Goal: Use online tool/utility: Utilize a website feature to perform a specific function

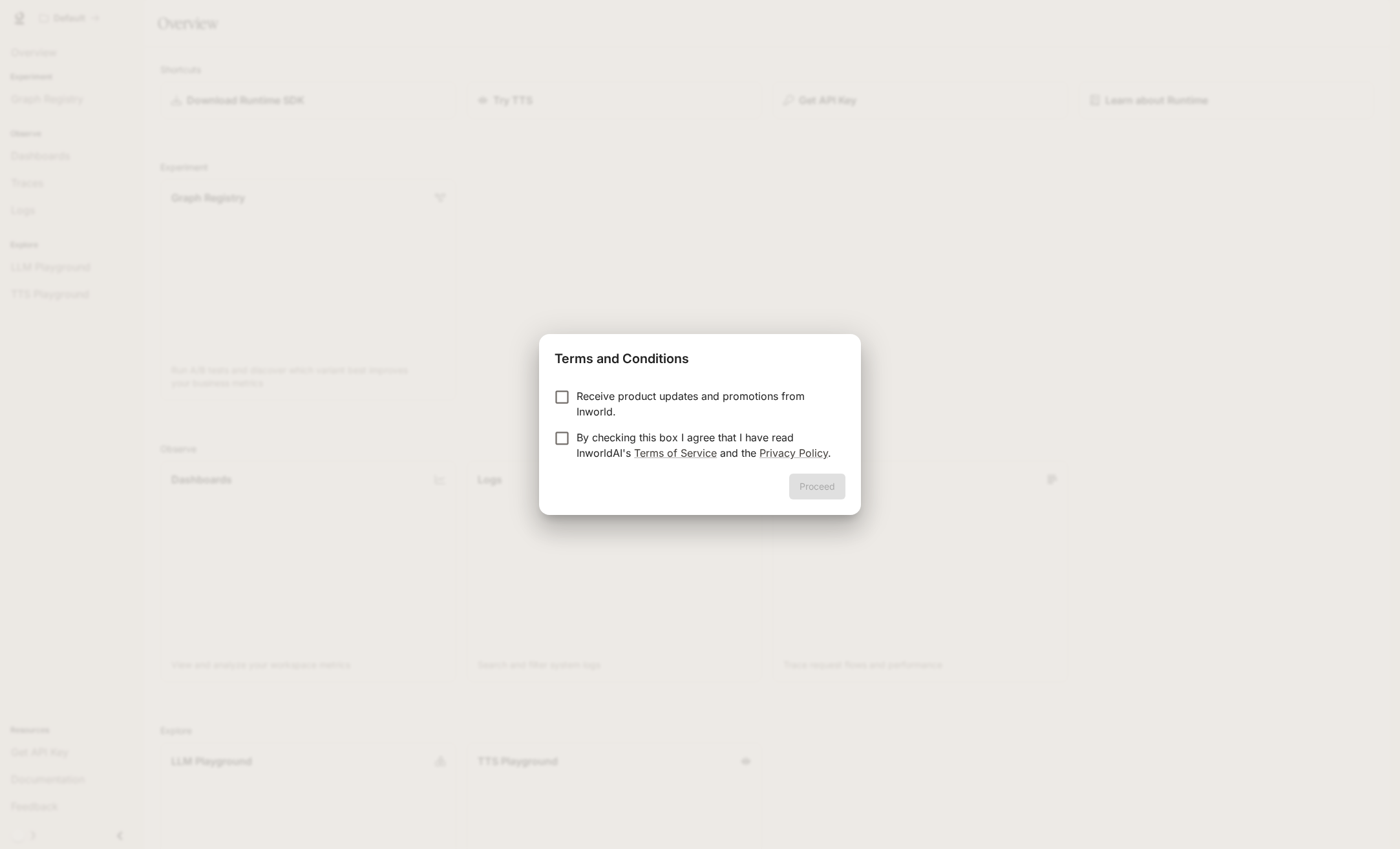
click at [753, 405] on p "Receive product updates and promotions from Inworld." at bounding box center [705, 403] width 258 height 31
click at [730, 443] on p "By checking this box I agree that I have read InworldAI's Terms of Service and …" at bounding box center [705, 445] width 258 height 31
click at [805, 489] on button "Proceed" at bounding box center [818, 486] width 57 height 26
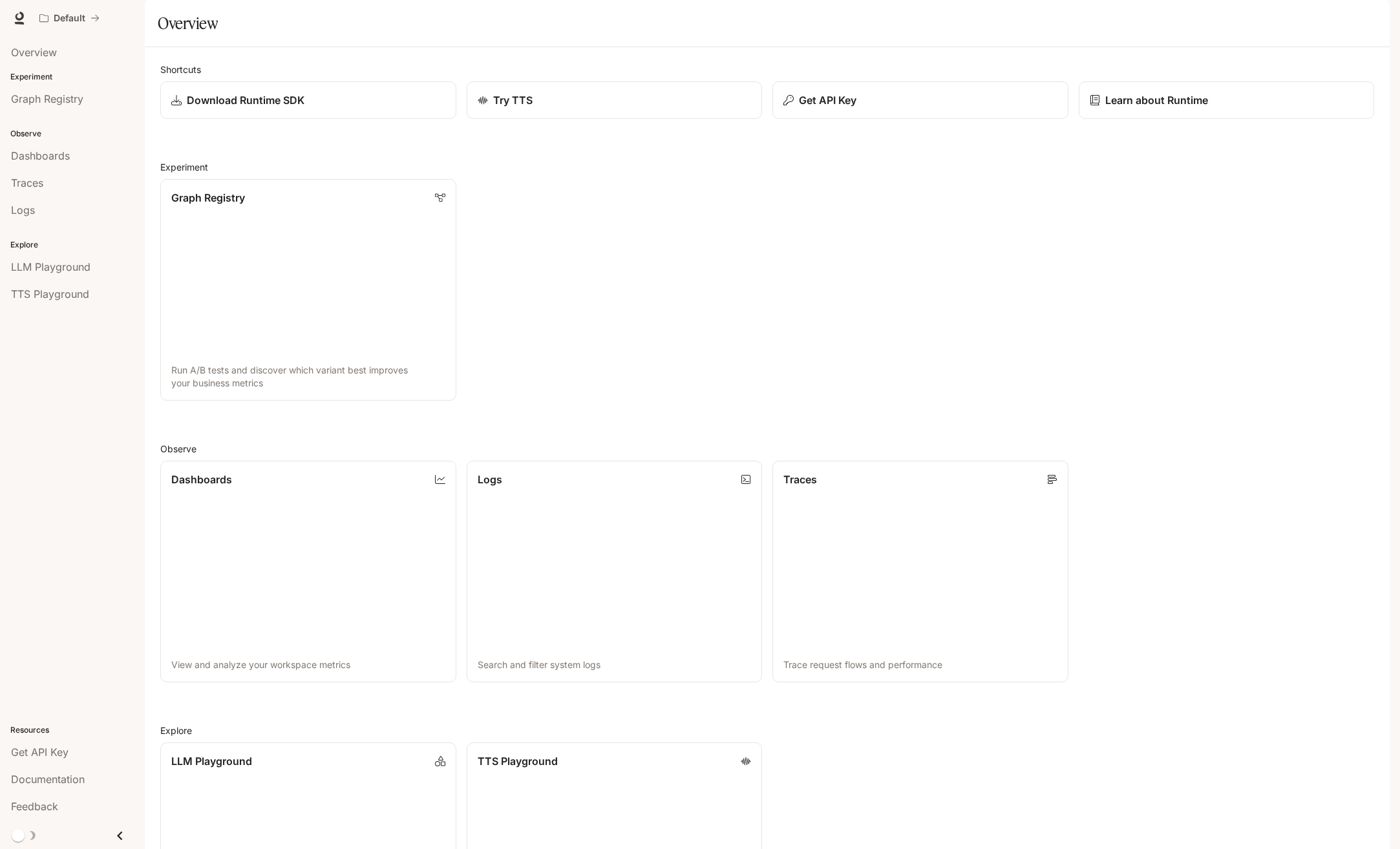
click at [315, 556] on link "Dashboards View and analyze your workspace metrics" at bounding box center [308, 571] width 296 height 221
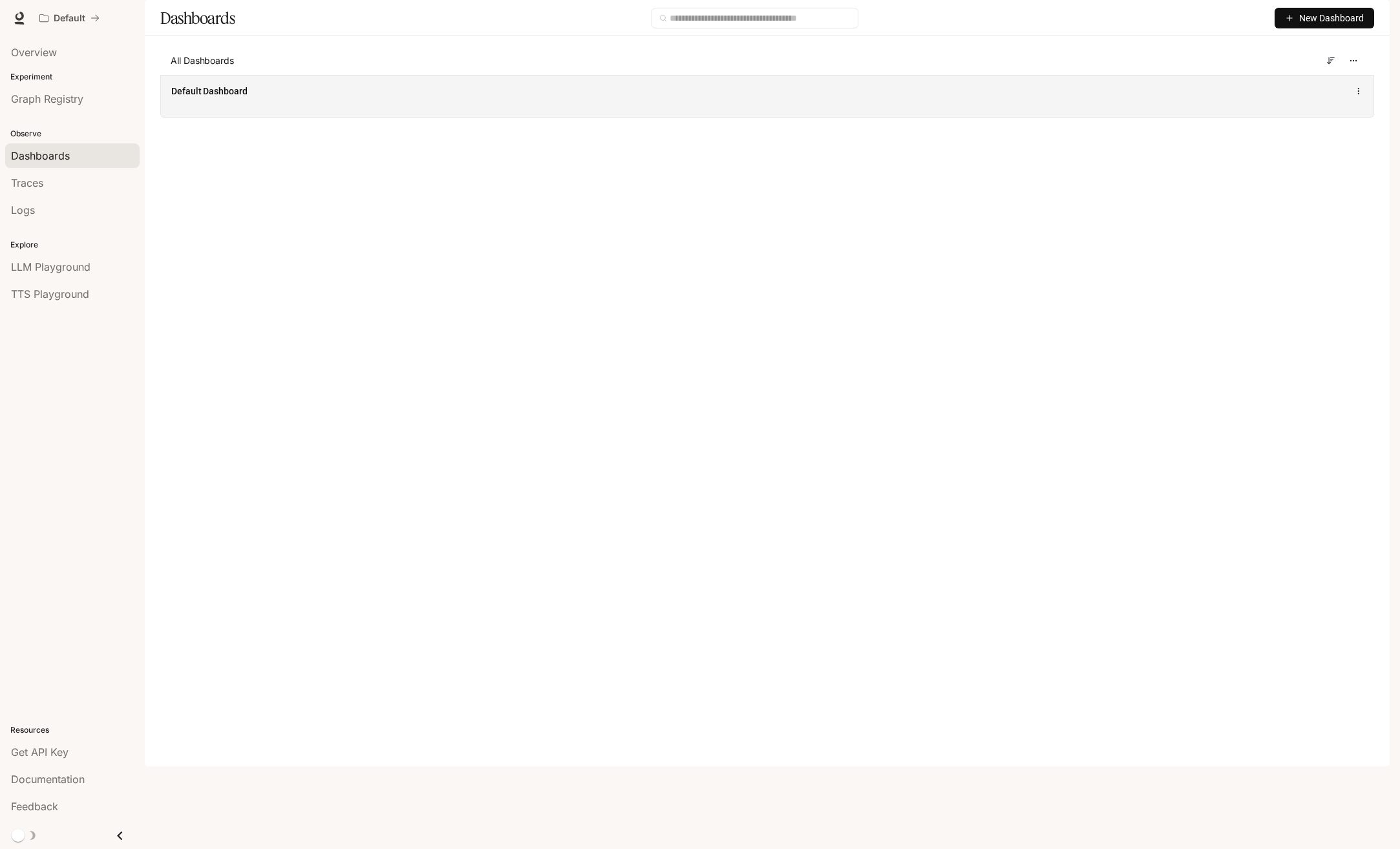
click at [1161, 117] on div "Default Dashboard" at bounding box center [767, 96] width 1213 height 42
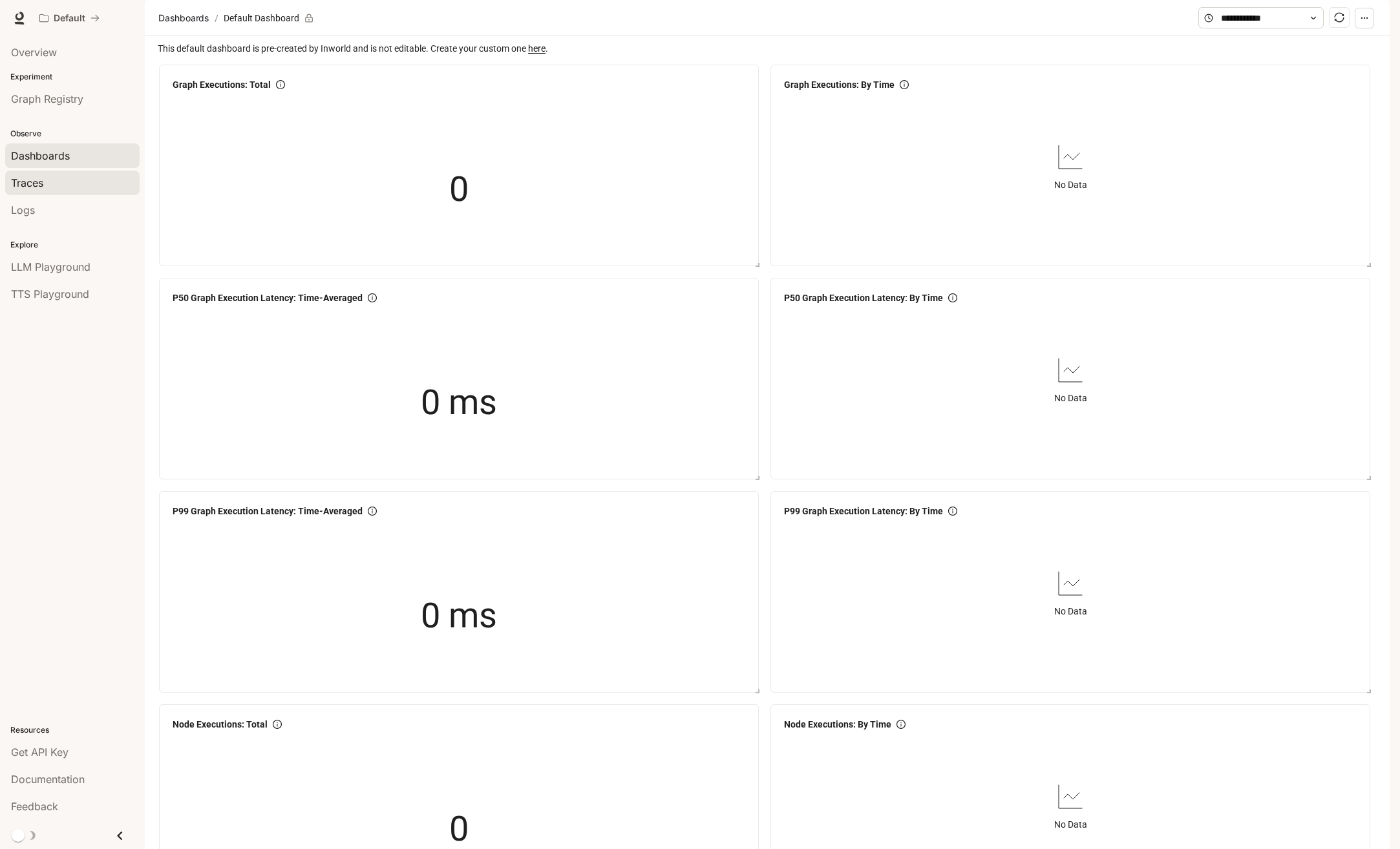
click at [80, 179] on div "Traces" at bounding box center [72, 183] width 123 height 16
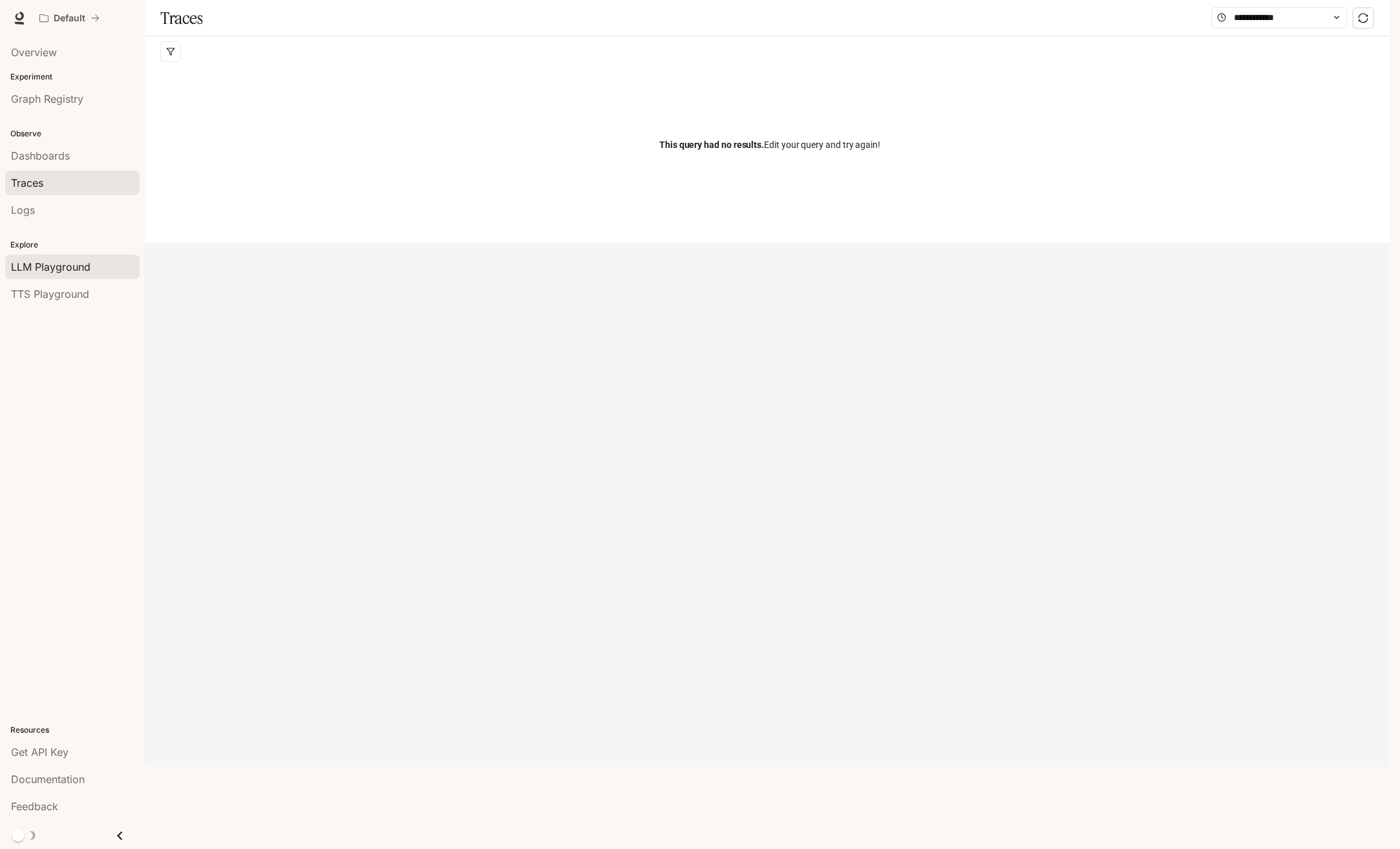
click at [94, 261] on div "LLM Playground" at bounding box center [72, 267] width 123 height 16
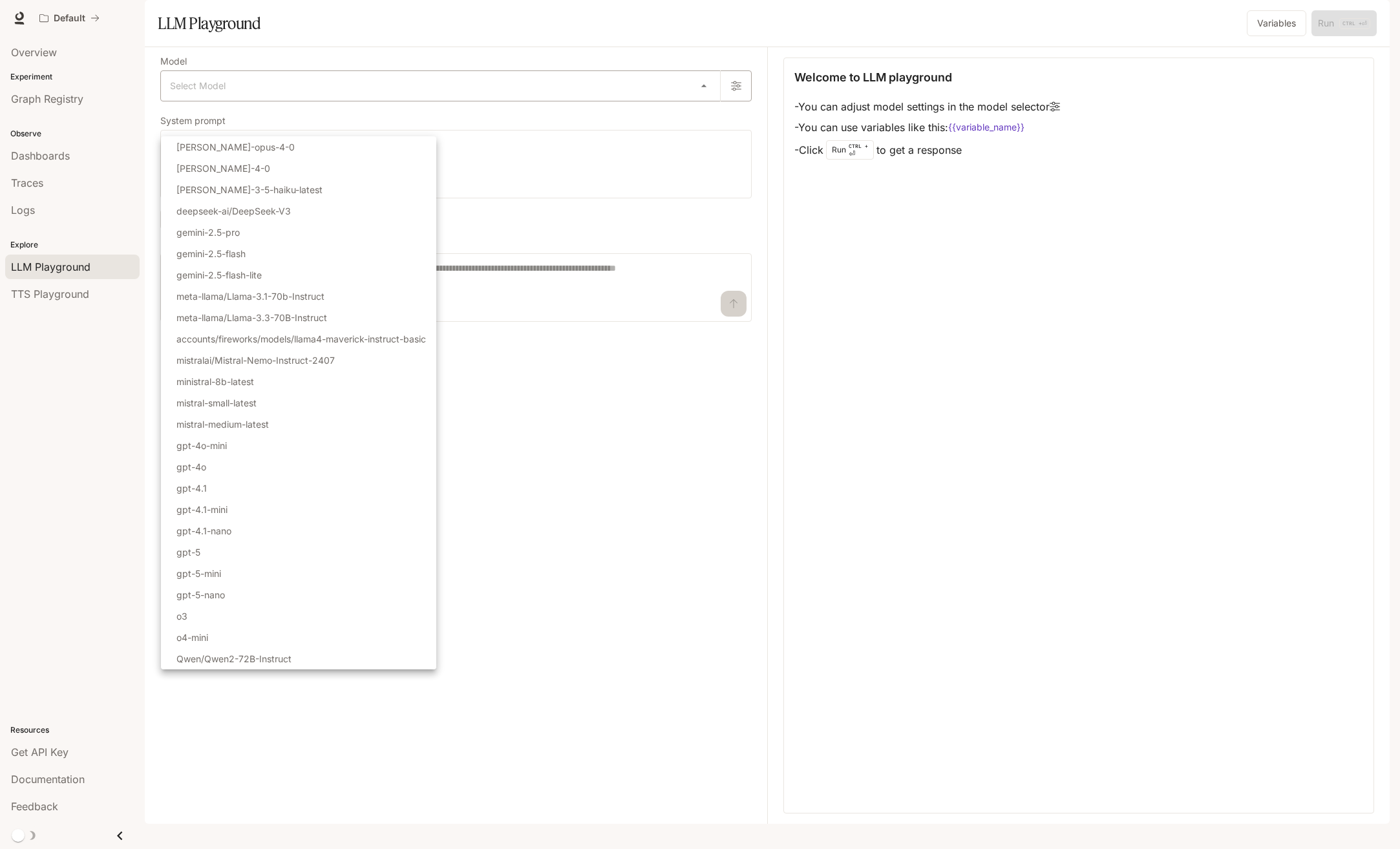
click at [317, 125] on body "Skip to main content Default Documentation Documentation Portal Overview Experi…" at bounding box center [700, 424] width 1400 height 849
click at [261, 595] on li "gpt-5-nano" at bounding box center [298, 595] width 275 height 21
type input "**********"
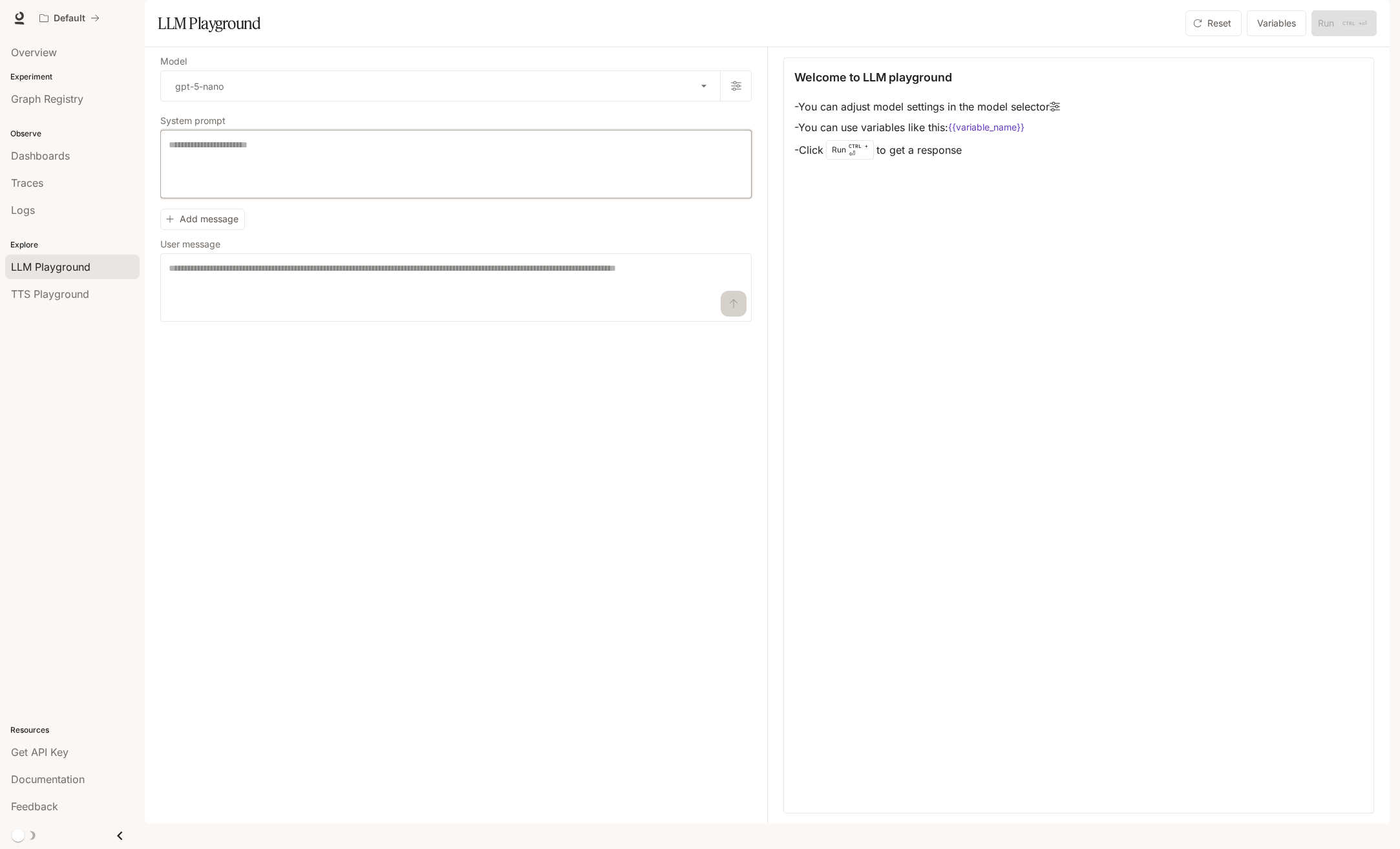
click at [240, 190] on textarea at bounding box center [456, 164] width 574 height 52
type textarea "**********"
click at [216, 230] on button "Add message" at bounding box center [202, 219] width 85 height 21
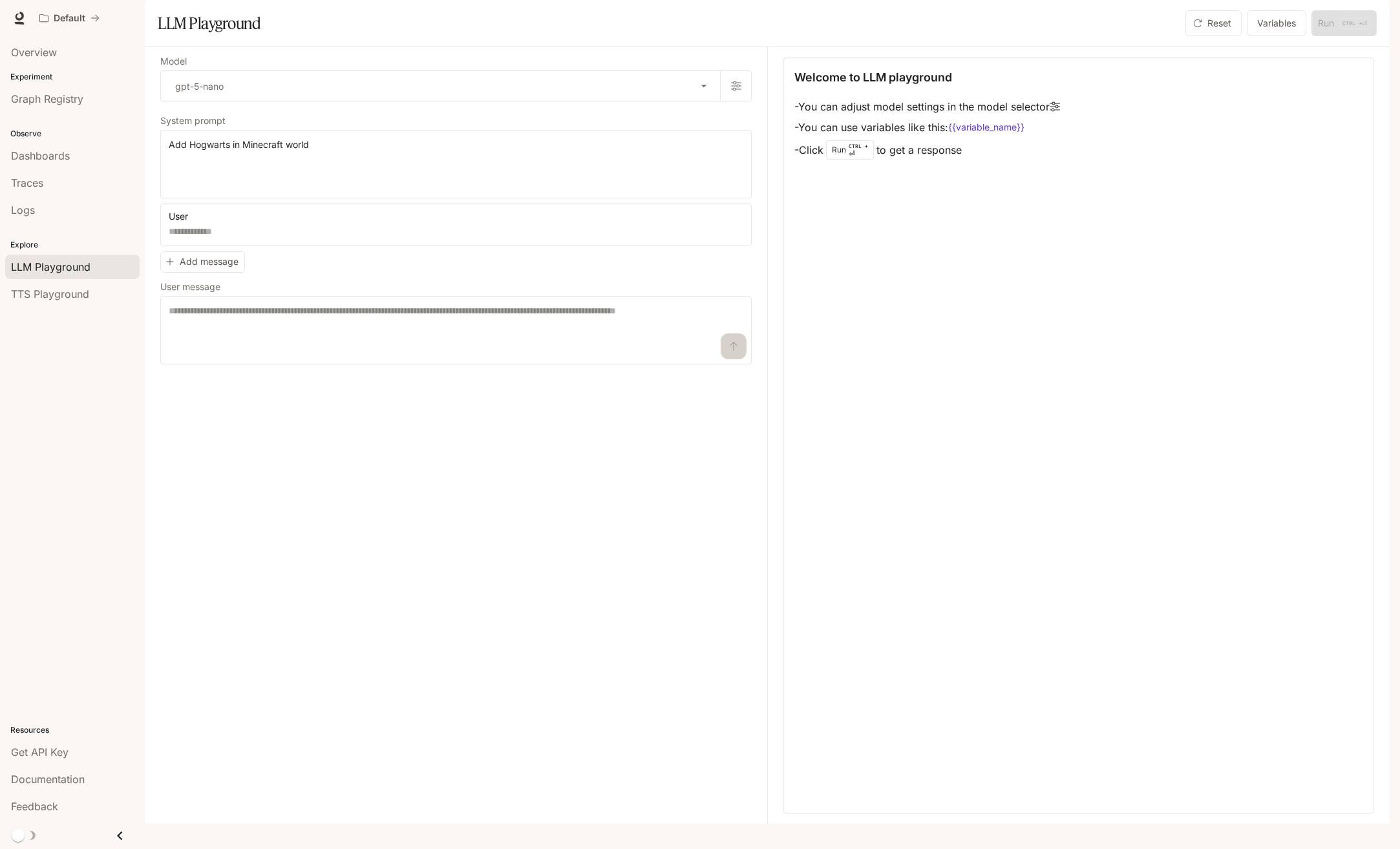
click at [930, 350] on div "Welcome to LLM playground - You can adjust model settings in the model selector…" at bounding box center [1079, 436] width 591 height 756
click at [191, 227] on button "User" at bounding box center [185, 216] width 39 height 20
click at [191, 252] on div at bounding box center [700, 424] width 1400 height 849
click at [298, 467] on div "**********" at bounding box center [463, 436] width 607 height 777
click at [294, 356] on textarea at bounding box center [456, 330] width 574 height 52
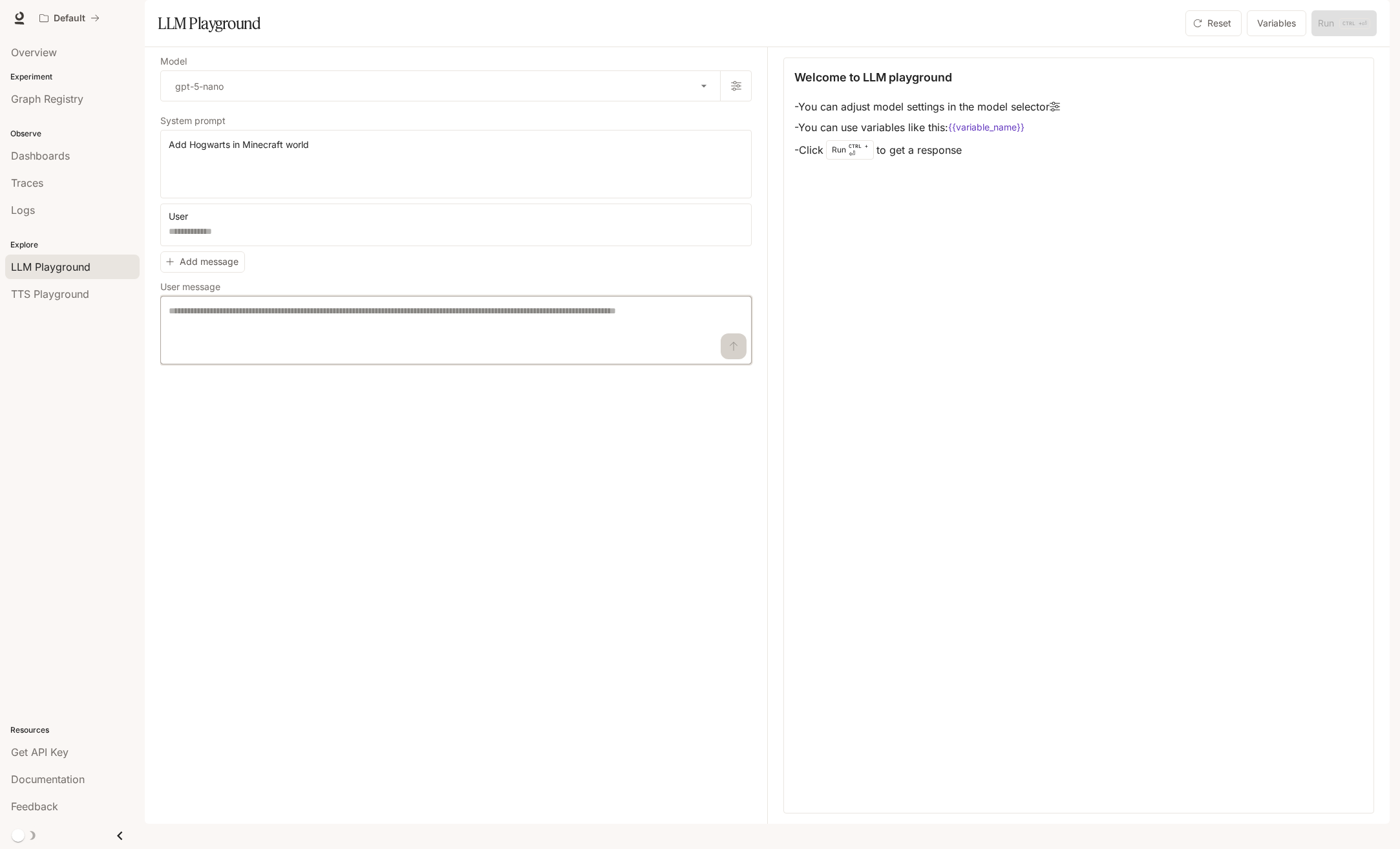
click at [321, 356] on textarea at bounding box center [456, 330] width 574 height 52
click at [742, 224] on icon "button" at bounding box center [740, 219] width 11 height 11
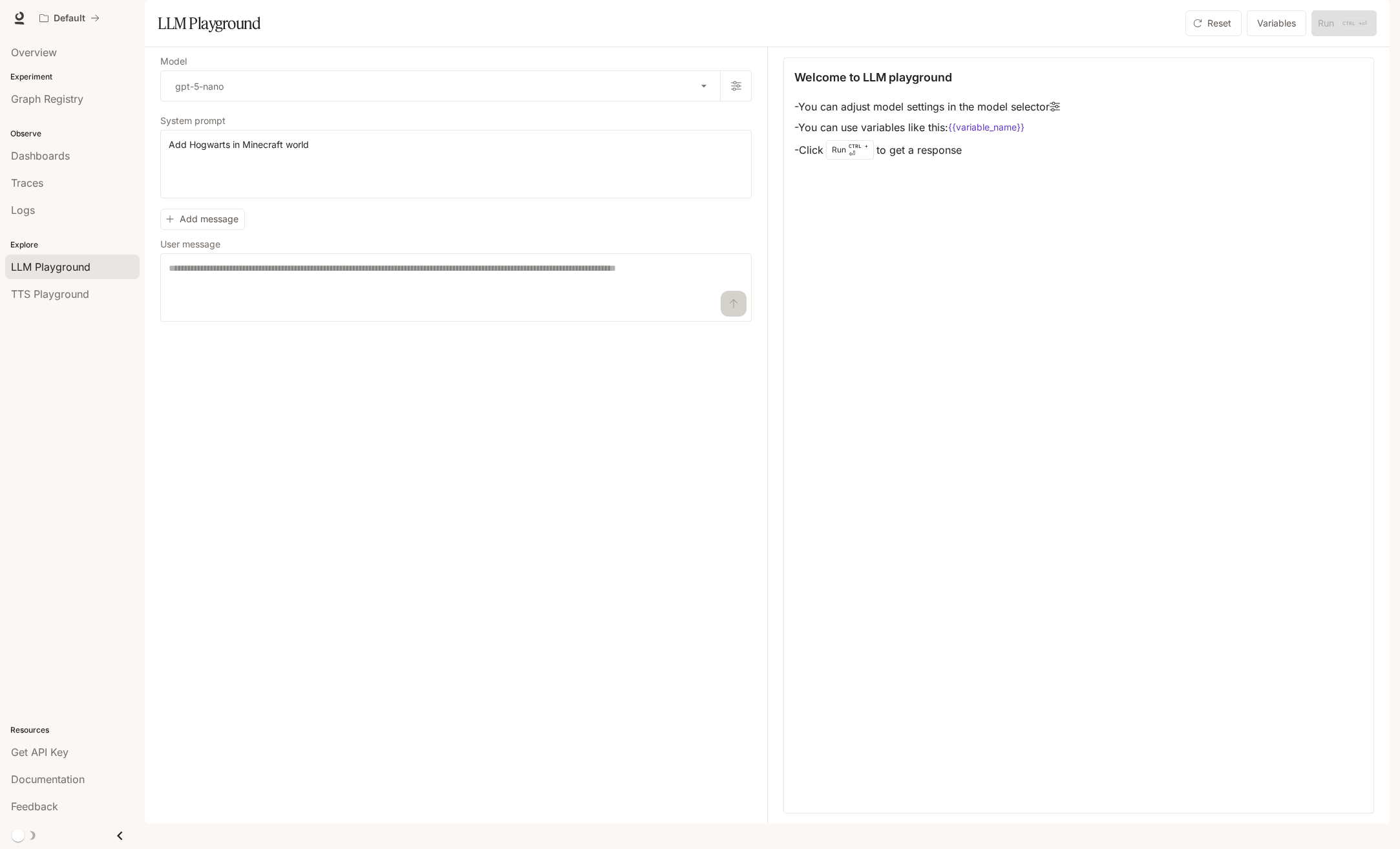
drag, startPoint x: 434, startPoint y: 155, endPoint x: 439, endPoint y: 164, distance: 10.3
click at [433, 130] on label "System prompt" at bounding box center [456, 124] width 592 height 13
click at [991, 273] on div "Welcome to LLM playground - You can adjust model settings in the model selector…" at bounding box center [1079, 436] width 591 height 756
click at [1330, 36] on div "Reset Variables Run CTRL + ⏎" at bounding box center [1278, 23] width 197 height 26
click at [1147, 123] on div "Welcome to LLM playground - You can adjust model settings in the model selector…" at bounding box center [1078, 115] width 569 height 94
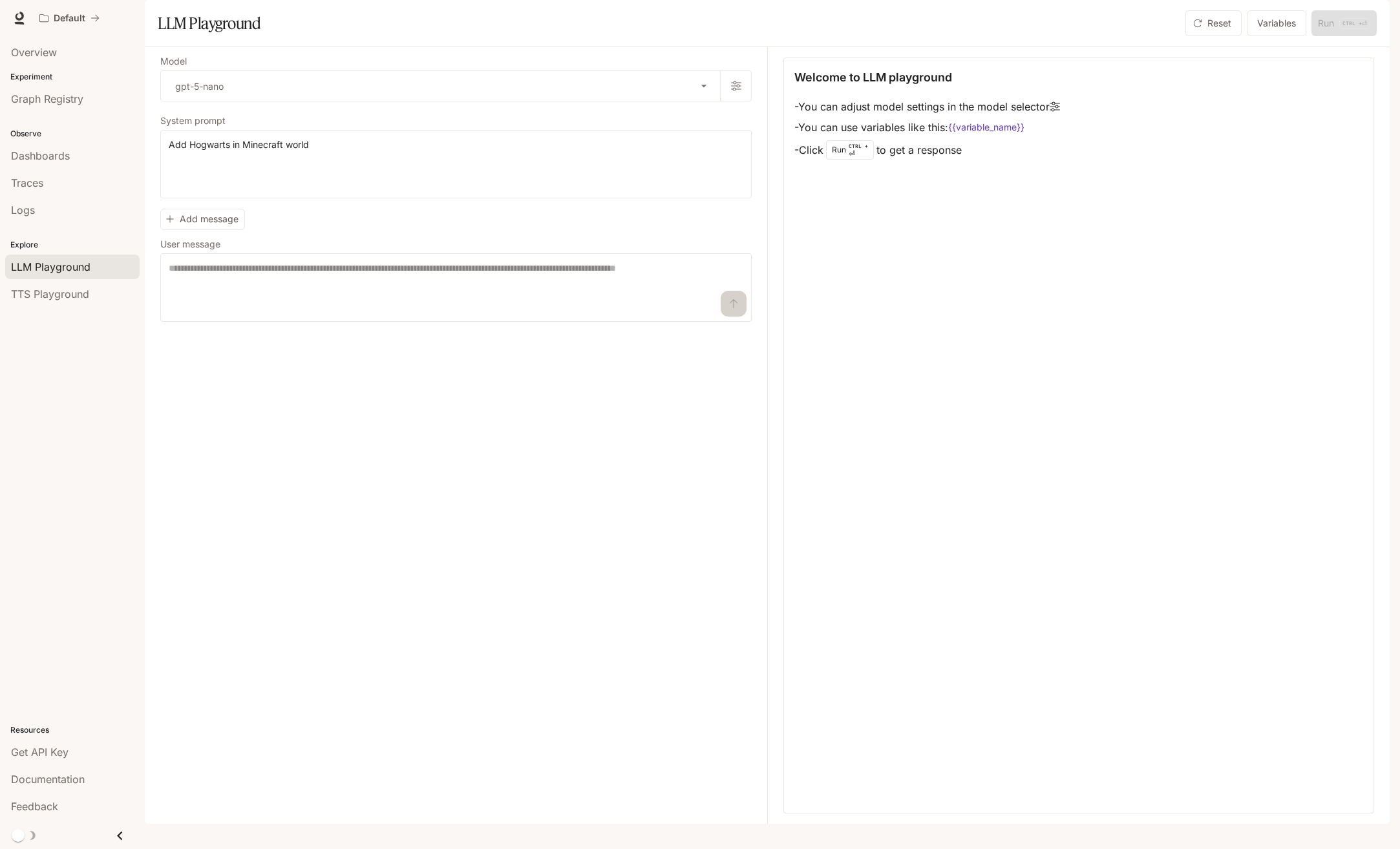
click at [1109, 162] on div "Welcome to LLM playground - You can adjust model settings in the model selector…" at bounding box center [1078, 115] width 569 height 94
click at [489, 313] on textarea at bounding box center [456, 287] width 574 height 52
type textarea "*"
type textarea "**********"
drag, startPoint x: 1365, startPoint y: 59, endPoint x: 1362, endPoint y: 68, distance: 9.5
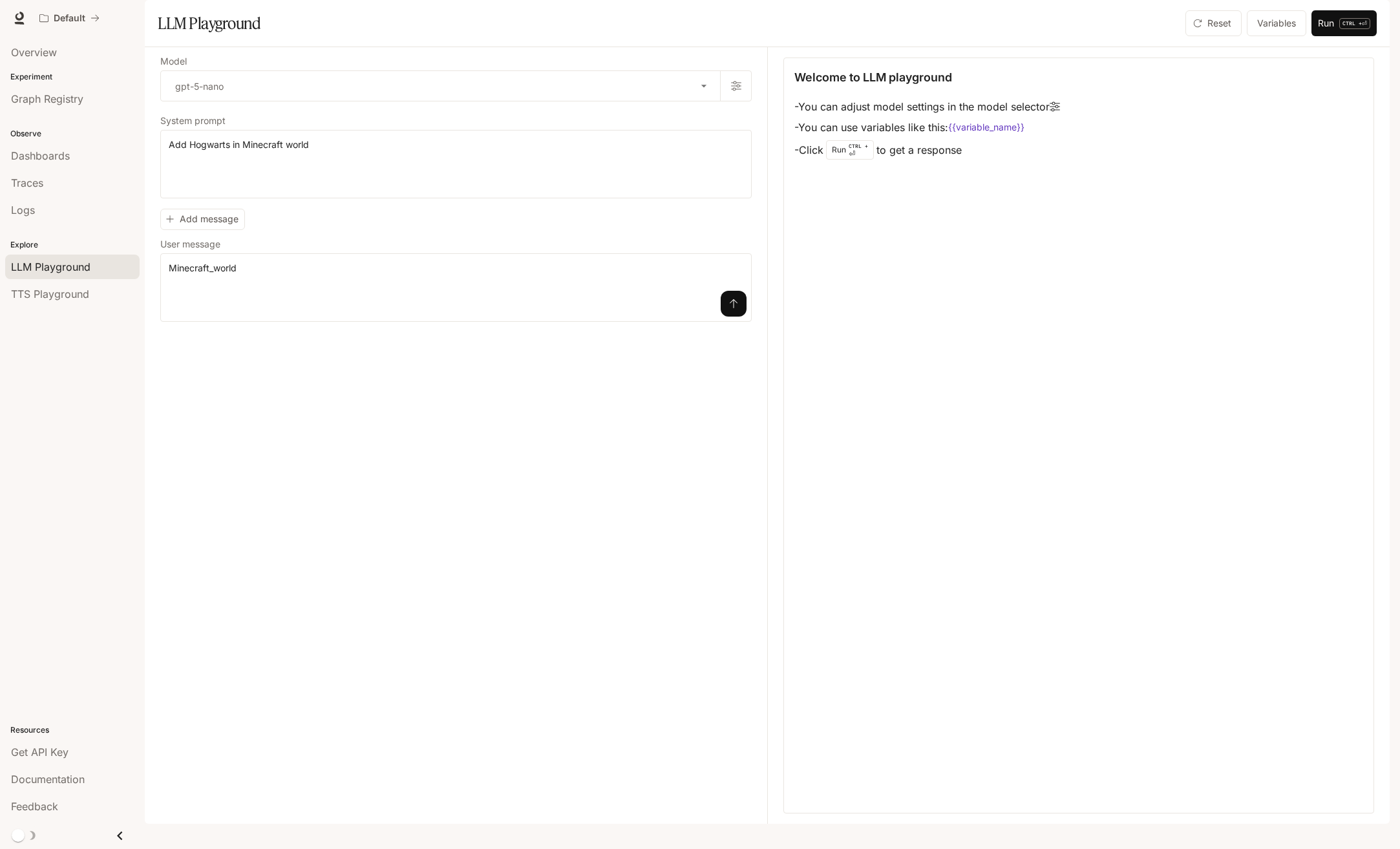
click at [1364, 29] on p "CTRL + ⏎" at bounding box center [1354, 24] width 31 height 11
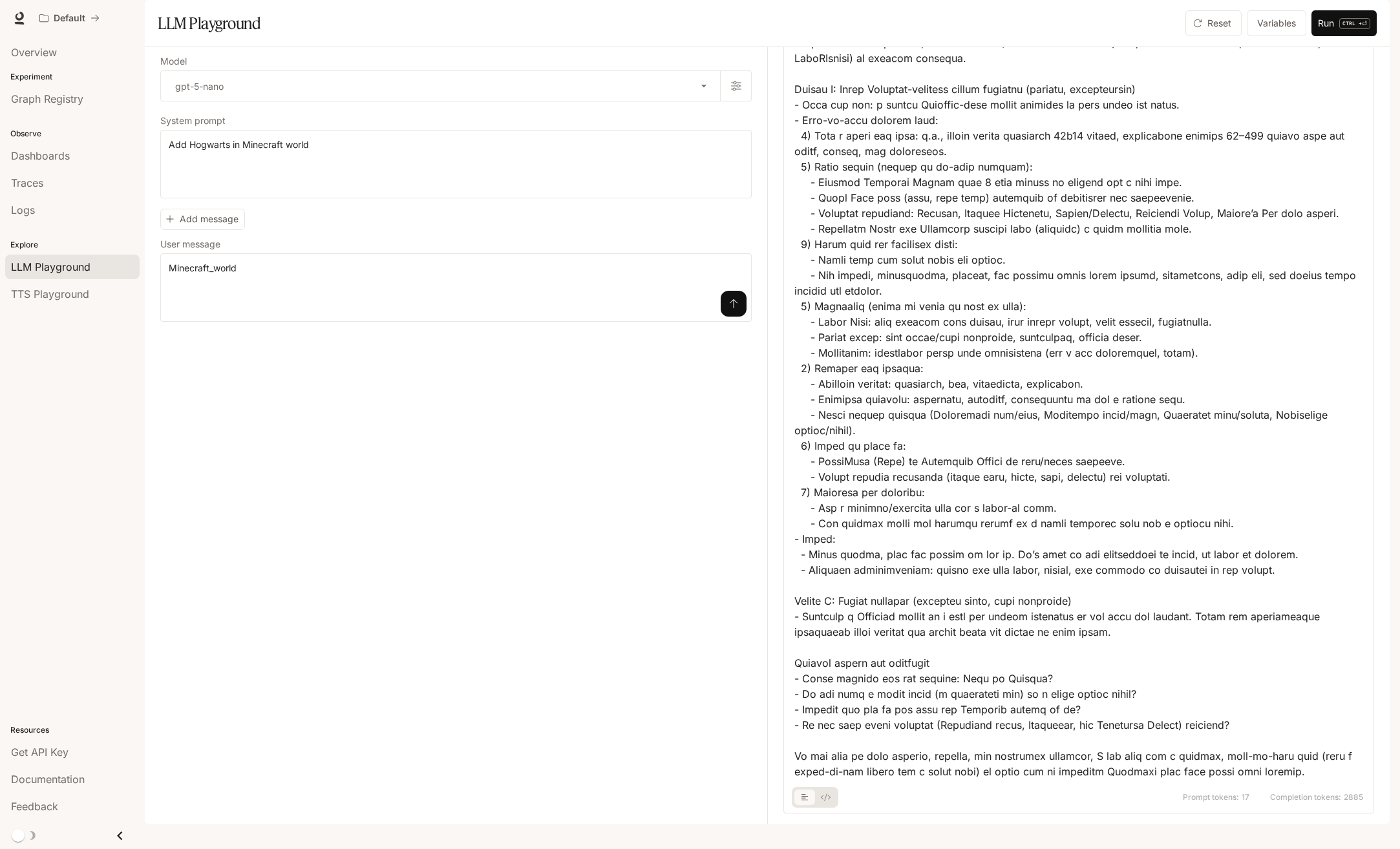
scroll to position [362, 0]
